Goal: Task Accomplishment & Management: Use online tool/utility

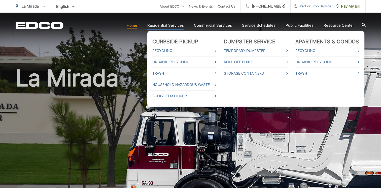
click at [172, 23] on link "Residential Services" at bounding box center [165, 25] width 36 height 6
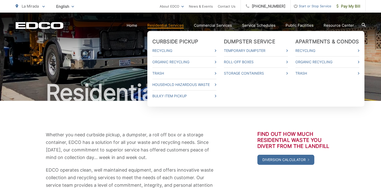
click at [177, 27] on link "Residential Services" at bounding box center [165, 25] width 36 height 6
click at [240, 62] on link "Roll-Off Boxes" at bounding box center [256, 62] width 64 height 6
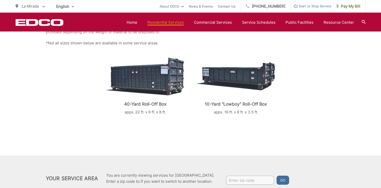
scroll to position [126, 0]
